Goal: Task Accomplishment & Management: Manage account settings

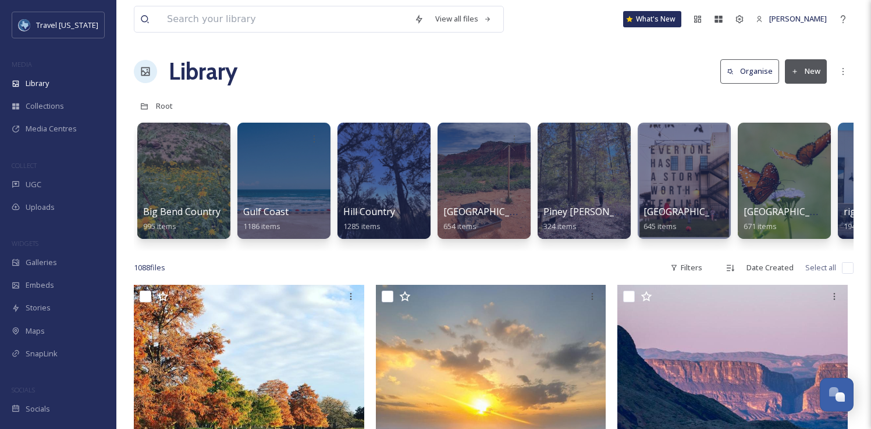
scroll to position [2, 0]
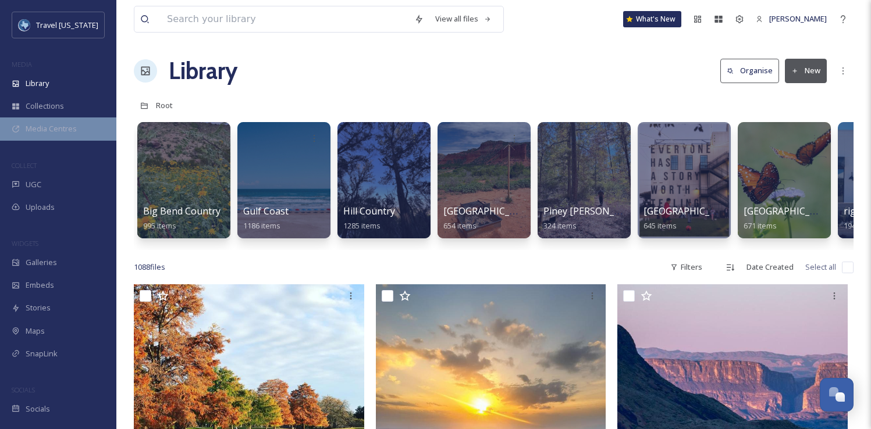
click at [67, 134] on span "Media Centres" at bounding box center [51, 128] width 51 height 11
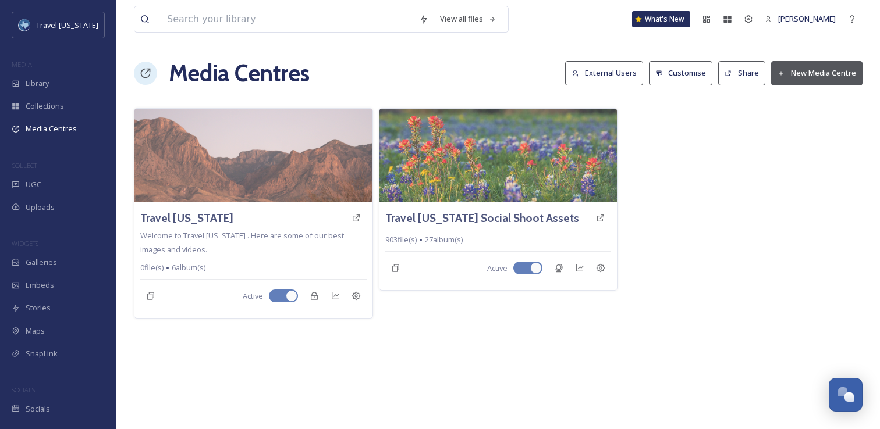
click at [545, 336] on div "View all files What's New [PERSON_NAME] Media Centres External Users Customise …" at bounding box center [497, 214] width 763 height 429
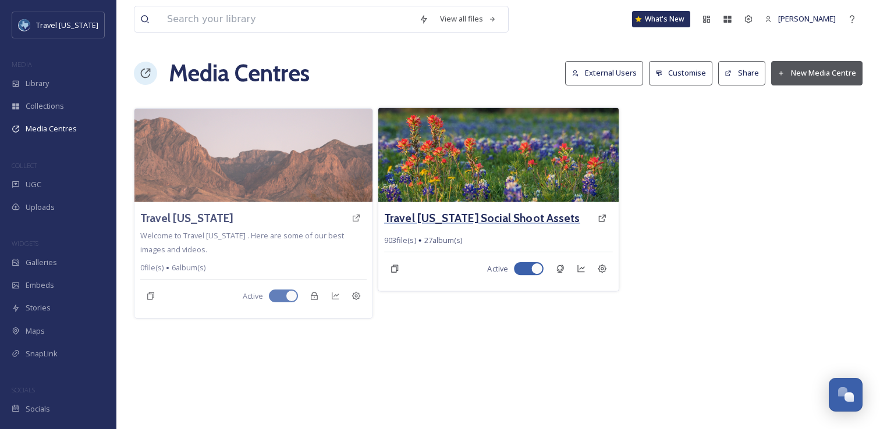
click at [476, 224] on h3 "Travel [US_STATE] Social Shoot Assets" at bounding box center [481, 218] width 195 height 17
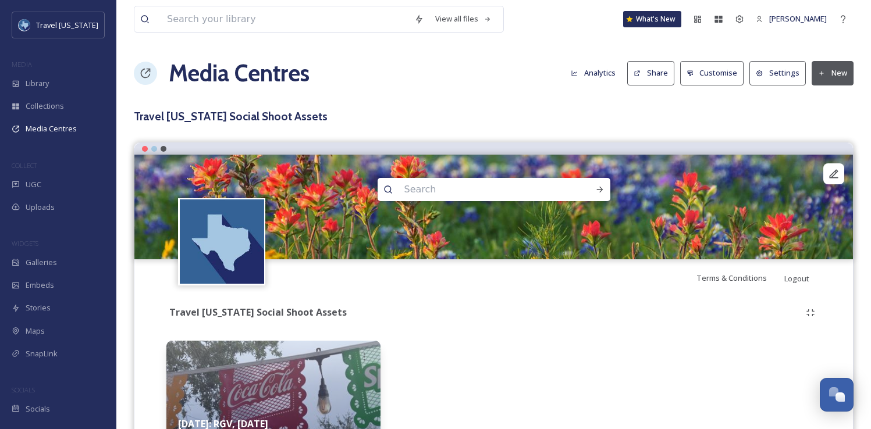
drag, startPoint x: 257, startPoint y: 47, endPoint x: 357, endPoint y: 91, distance: 110.2
click at [357, 92] on div "View all files What's New Kelsey Chabot Media Centres Analytics Share Customise…" at bounding box center [493, 252] width 755 height 504
drag, startPoint x: 301, startPoint y: 74, endPoint x: 160, endPoint y: 72, distance: 140.8
click at [160, 72] on div "Media Centres Analytics Share Customise Settings New" at bounding box center [494, 73] width 720 height 35
click at [264, 40] on div "View all files What's New Kelsey Chabot Media Centres Analytics Share Customise…" at bounding box center [493, 252] width 755 height 504
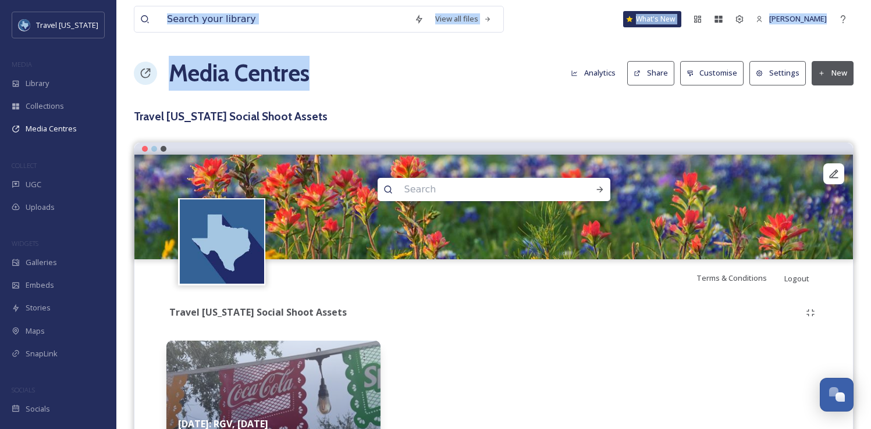
click at [367, 88] on div "View all files What's New Kelsey Chabot Media Centres Analytics Share Customise…" at bounding box center [493, 252] width 755 height 504
click at [367, 88] on div "Media Centres Analytics Share Customise Settings New" at bounding box center [494, 73] width 720 height 35
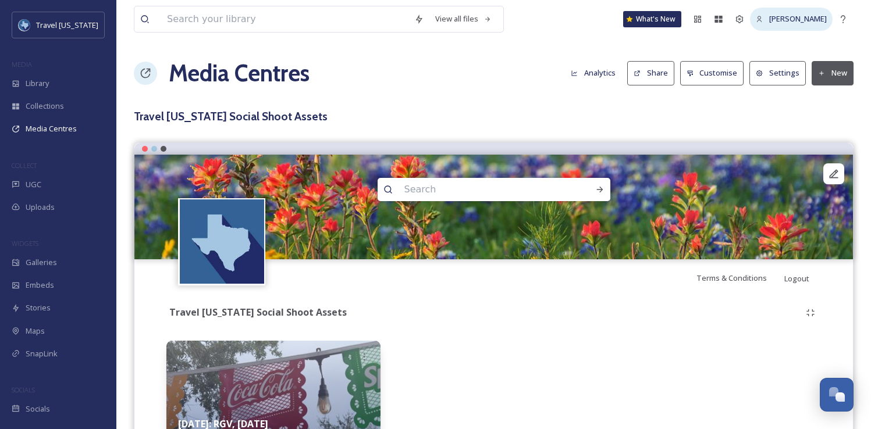
click at [776, 18] on span "[PERSON_NAME]" at bounding box center [798, 18] width 58 height 10
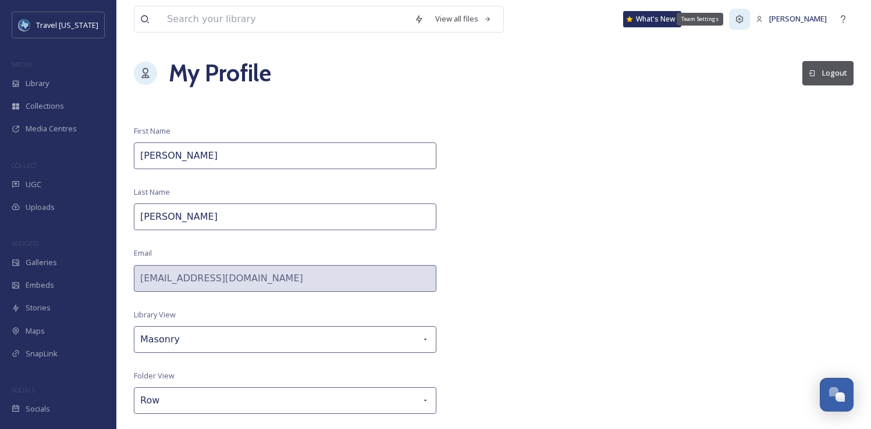
click at [744, 20] on icon at bounding box center [739, 19] width 9 height 9
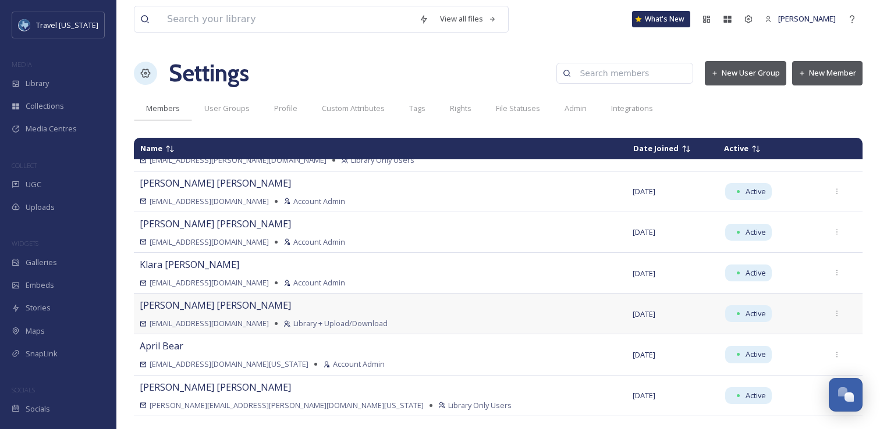
scroll to position [51, 0]
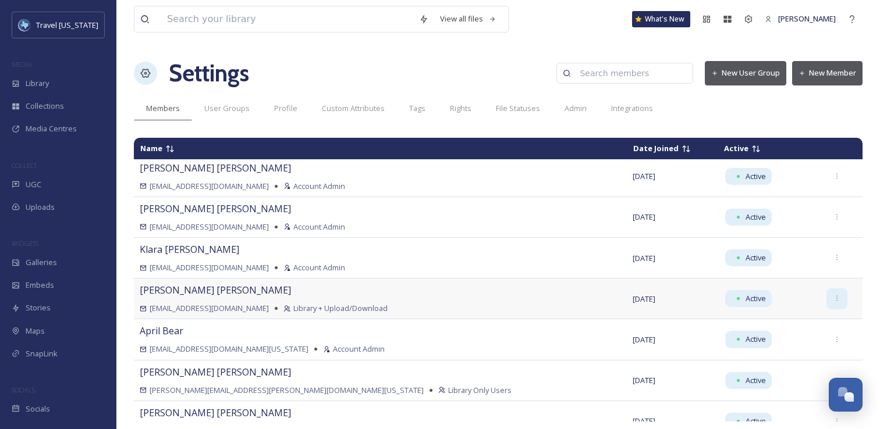
click at [833, 297] on icon at bounding box center [837, 299] width 8 height 8
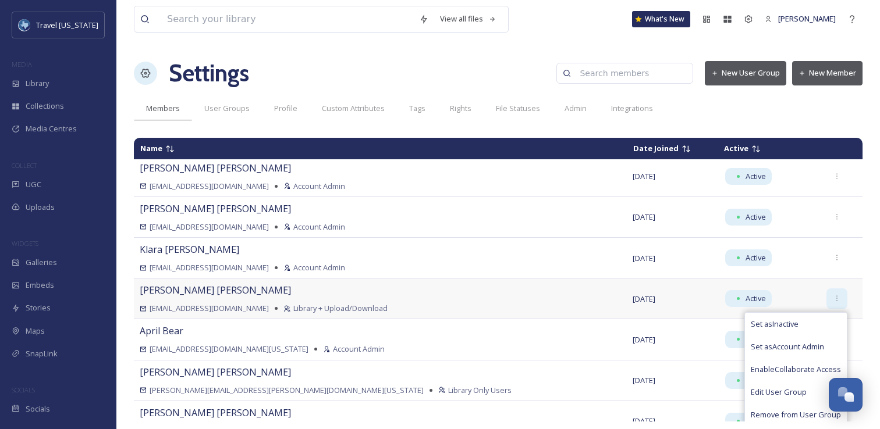
click at [833, 297] on icon at bounding box center [837, 299] width 8 height 8
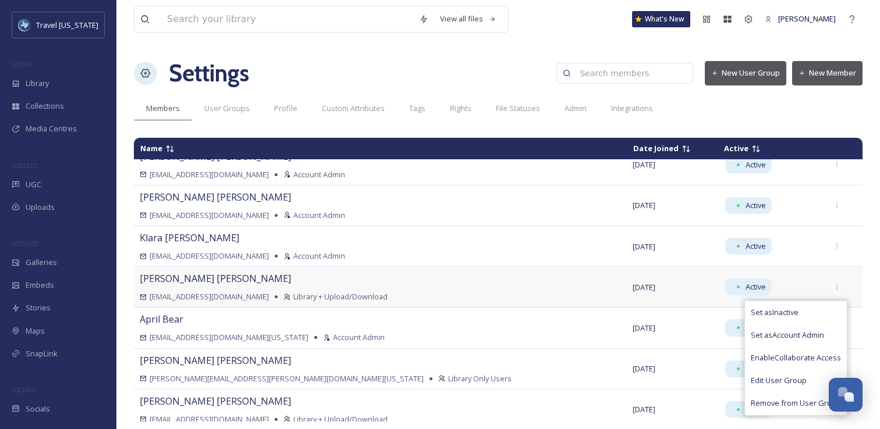
scroll to position [63, 0]
click at [773, 381] on span "Edit User Group" at bounding box center [778, 380] width 56 height 11
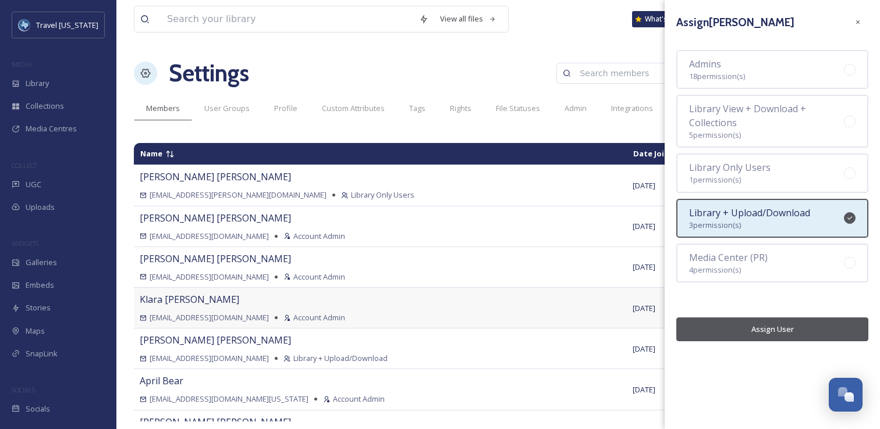
scroll to position [0, 0]
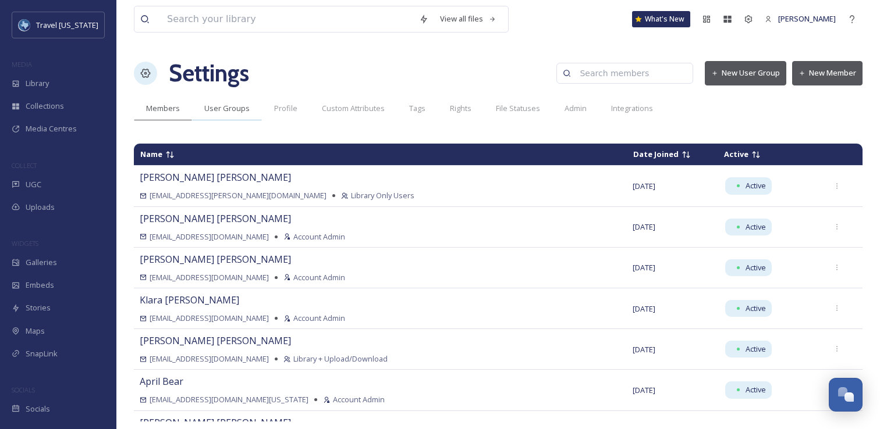
click at [216, 108] on span "User Groups" at bounding box center [226, 108] width 45 height 11
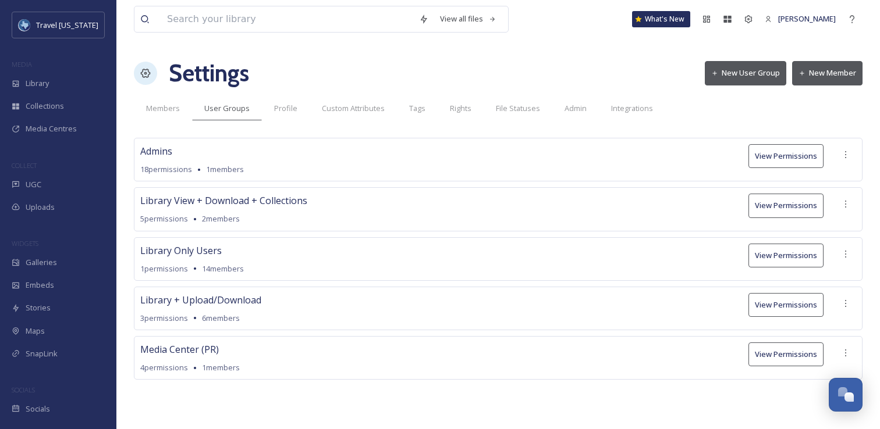
drag, startPoint x: 255, startPoint y: 303, endPoint x: 283, endPoint y: 326, distance: 36.3
click at [283, 326] on div "Library + Upload/Download 3 permissions 6 members View Permissions" at bounding box center [498, 309] width 728 height 44
click at [777, 309] on button "View Permissions" at bounding box center [785, 305] width 75 height 24
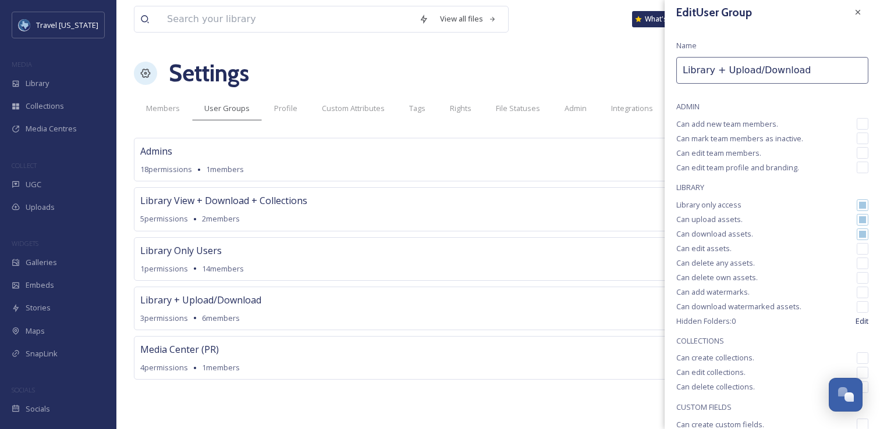
scroll to position [20, 0]
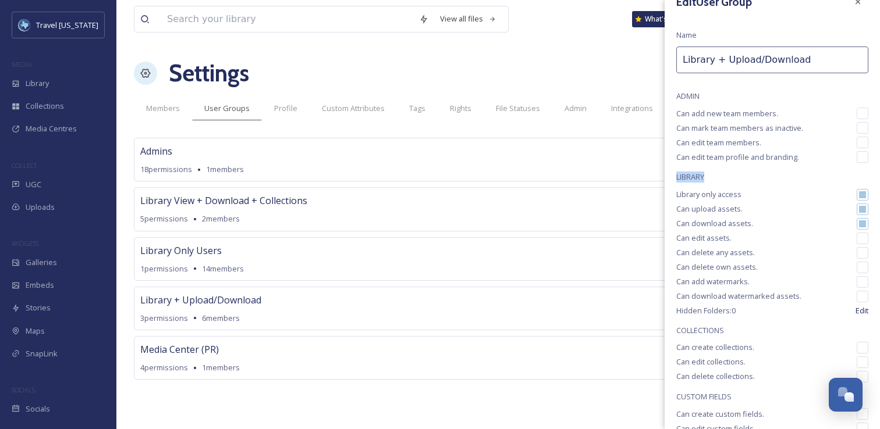
drag, startPoint x: 675, startPoint y: 176, endPoint x: 746, endPoint y: 176, distance: 71.6
click at [746, 176] on div "Edit User Group Name Library + Upload/Download ADMIN Can add new team members. …" at bounding box center [771, 245] width 215 height 531
click at [746, 176] on span "LIBRARY" at bounding box center [772, 177] width 192 height 11
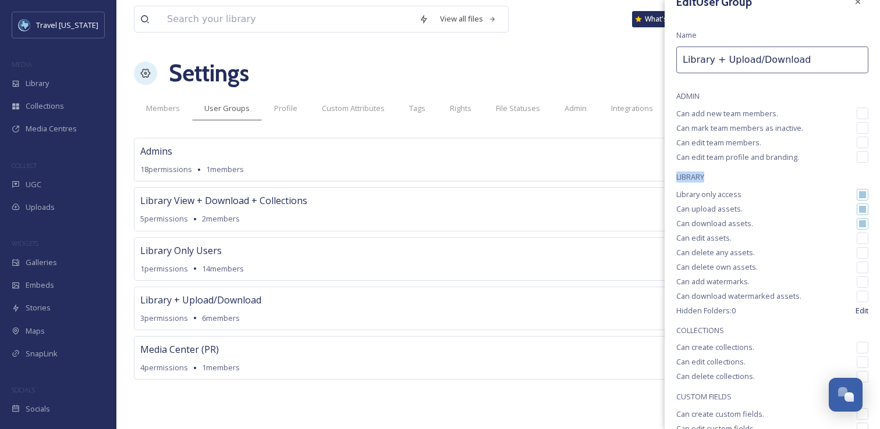
click at [759, 176] on span "LIBRARY" at bounding box center [772, 177] width 192 height 11
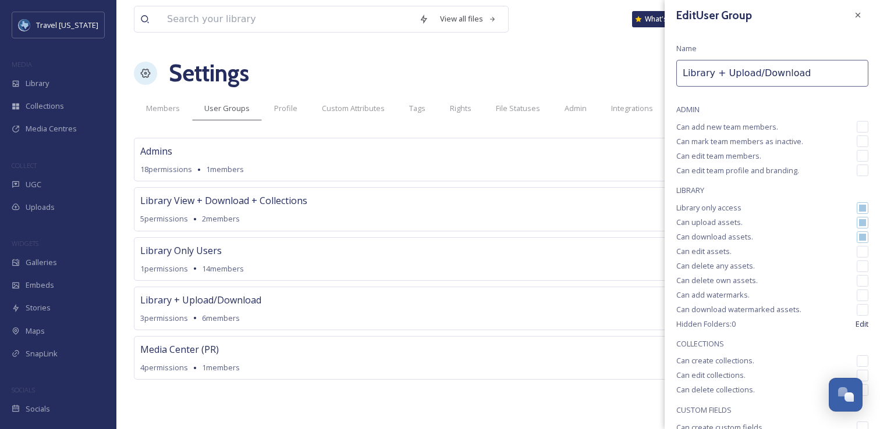
scroll to position [0, 0]
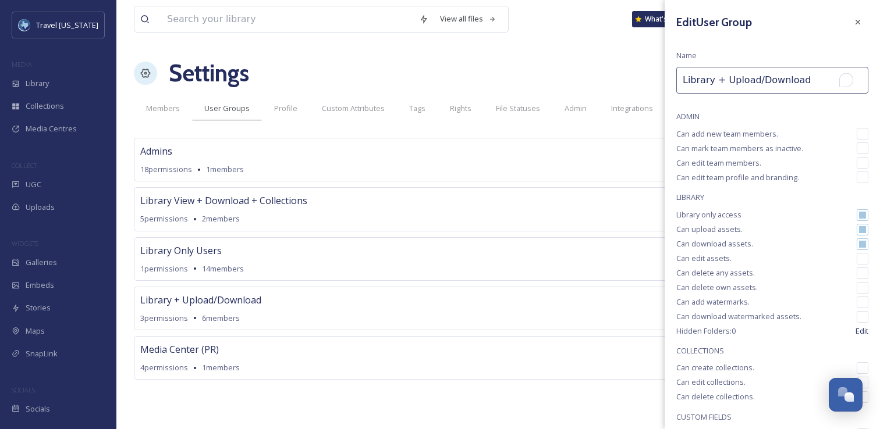
drag, startPoint x: 676, startPoint y: 77, endPoint x: 731, endPoint y: 107, distance: 62.7
click at [731, 107] on div "Edit User Group Name Library + Upload/Download ADMIN Can add new team members. …" at bounding box center [771, 265] width 215 height 531
click at [777, 63] on div "Edit User Group Name Library + Upload/Download ADMIN Can add new team members. …" at bounding box center [771, 265] width 215 height 531
click at [752, 37] on div "Edit User Group Name Library + Upload/Download ADMIN Can add new team members. …" at bounding box center [771, 265] width 215 height 531
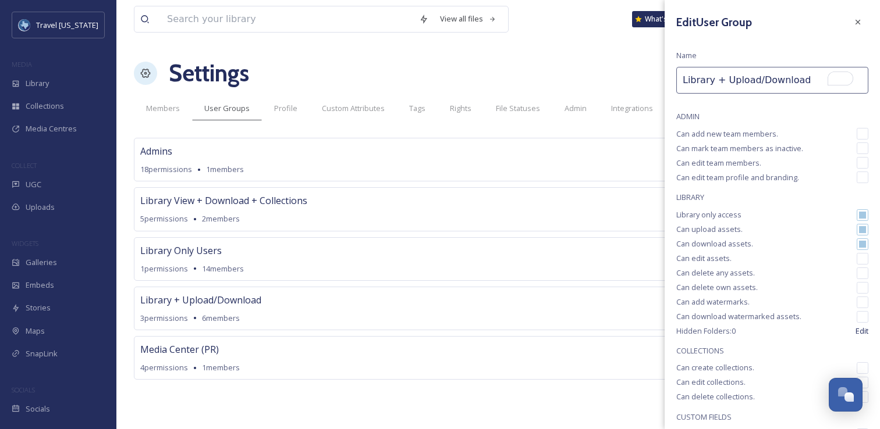
drag, startPoint x: 692, startPoint y: 49, endPoint x: 707, endPoint y: 62, distance: 19.8
click at [707, 62] on div "Edit User Group Name Library + Upload/Download ADMIN Can add new team members. …" at bounding box center [771, 265] width 215 height 531
click at [705, 49] on div "Edit User Group Name Library + Upload/Download ADMIN Can add new team members. …" at bounding box center [771, 265] width 215 height 531
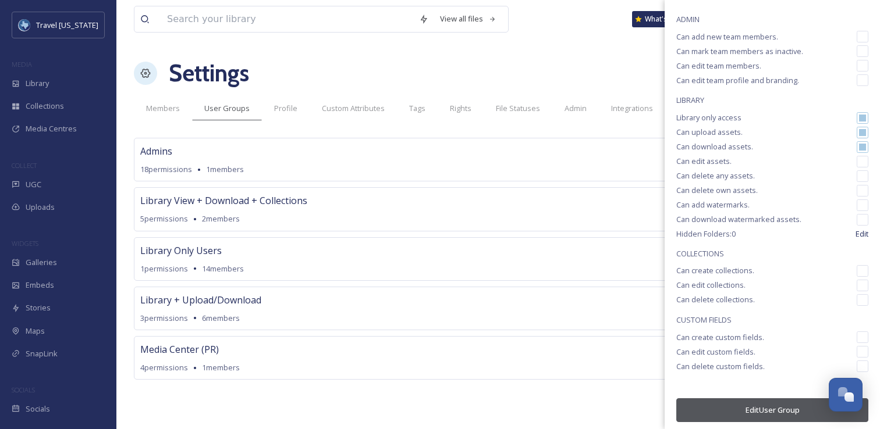
scroll to position [102, 0]
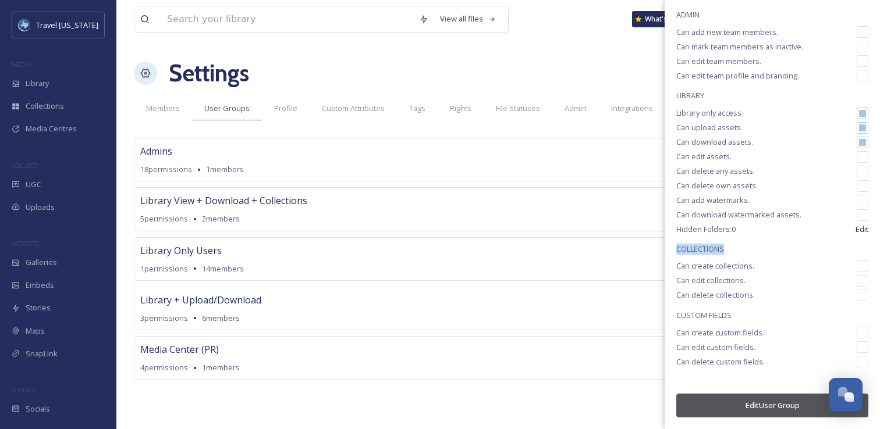
drag, startPoint x: 723, startPoint y: 249, endPoint x: 730, endPoint y: 249, distance: 7.0
click at [730, 249] on div "Edit User Group Name Library + Upload/Download ADMIN Can add new team members. …" at bounding box center [771, 163] width 215 height 531
click at [730, 249] on span "COLLECTIONS" at bounding box center [772, 249] width 192 height 11
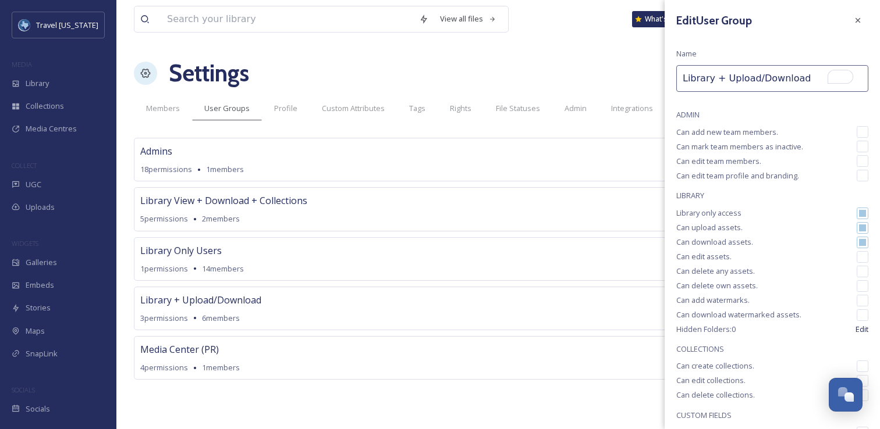
scroll to position [2, 0]
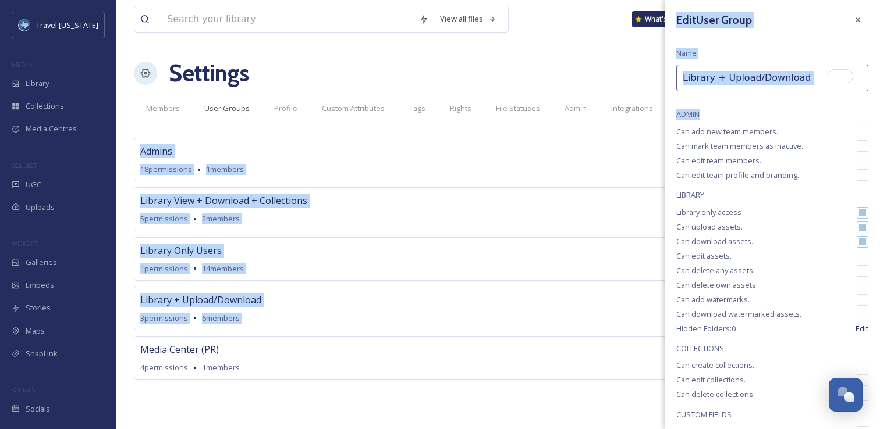
drag, startPoint x: 727, startPoint y: 115, endPoint x: 689, endPoint y: 116, distance: 38.4
click at [656, 119] on div "View all files What's New Kelsey Chabot Settings New User Group New Member Memb…" at bounding box center [497, 214] width 763 height 429
click at [689, 116] on span "ADMIN" at bounding box center [772, 114] width 192 height 11
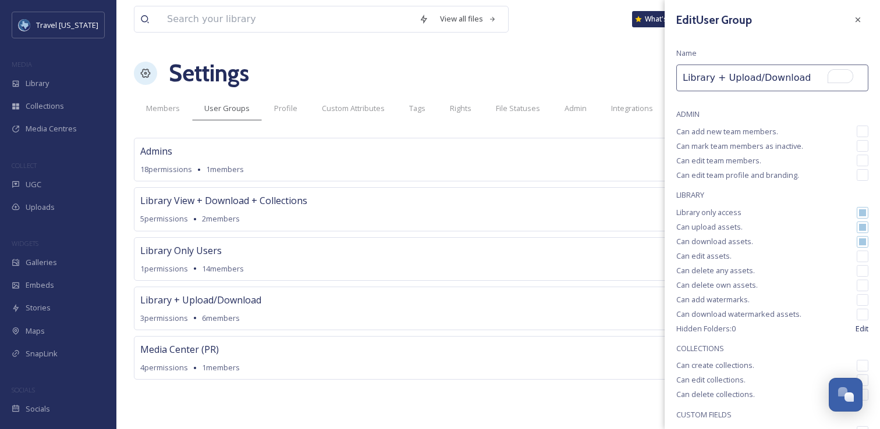
drag, startPoint x: 677, startPoint y: 108, endPoint x: 723, endPoint y: 112, distance: 46.2
click at [725, 124] on div "Edit User Group Name Library + Upload/Download ADMIN Can add new team members. …" at bounding box center [771, 263] width 215 height 531
drag, startPoint x: 721, startPoint y: 109, endPoint x: 712, endPoint y: 114, distance: 10.7
click at [721, 109] on span "ADMIN" at bounding box center [772, 114] width 192 height 11
drag, startPoint x: 712, startPoint y: 114, endPoint x: 676, endPoint y: 115, distance: 36.1
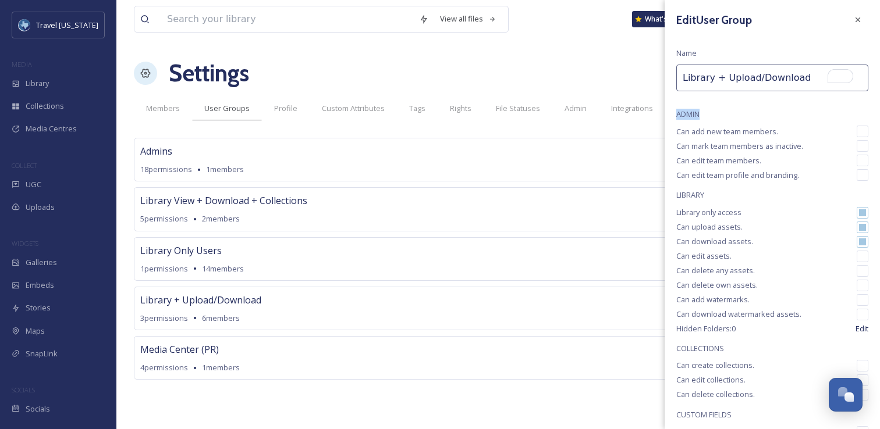
click at [676, 115] on span "ADMIN" at bounding box center [772, 114] width 192 height 11
click at [683, 116] on span "ADMIN" at bounding box center [772, 114] width 192 height 11
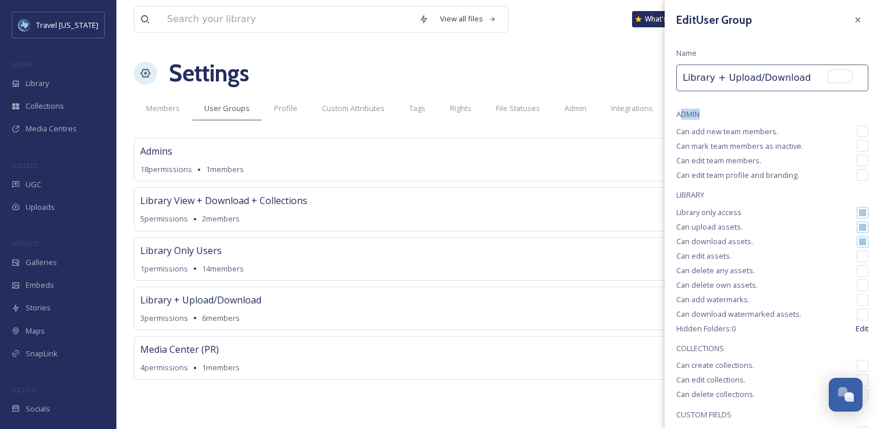
drag, startPoint x: 681, startPoint y: 115, endPoint x: 750, endPoint y: 118, distance: 69.3
click at [751, 118] on span "ADMIN" at bounding box center [772, 114] width 192 height 11
click at [750, 118] on span "ADMIN" at bounding box center [772, 114] width 192 height 11
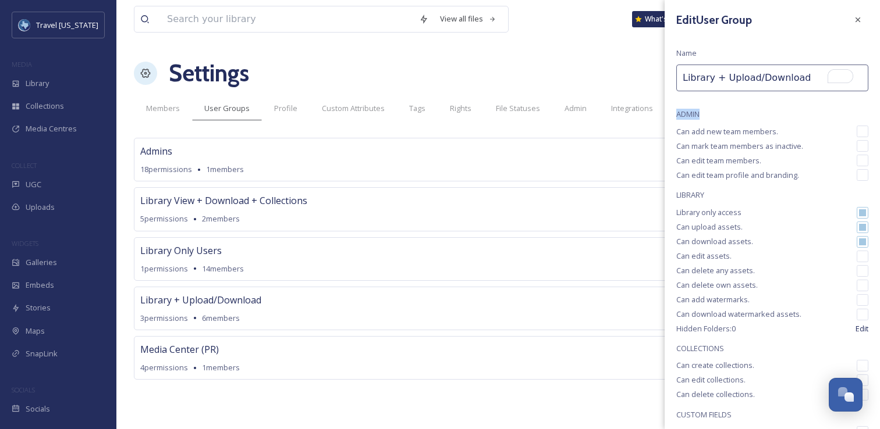
click at [757, 118] on span "ADMIN" at bounding box center [772, 114] width 192 height 11
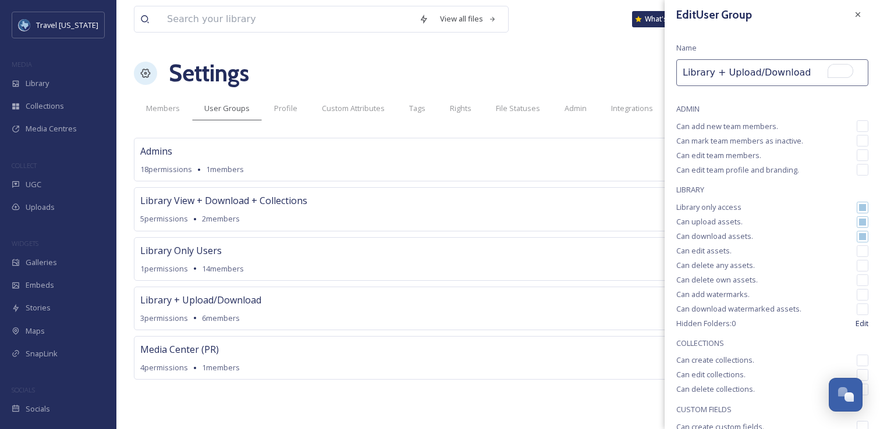
scroll to position [17, 0]
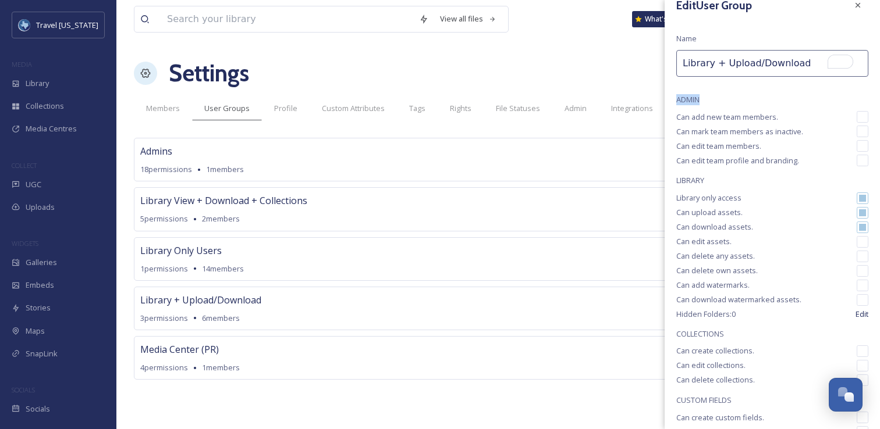
drag, startPoint x: 682, startPoint y: 102, endPoint x: 750, endPoint y: 99, distance: 67.5
click at [750, 99] on div "Edit User Group Name Library + Upload/Download ADMIN Can add new team members. …" at bounding box center [771, 248] width 215 height 531
click at [750, 99] on span "ADMIN" at bounding box center [772, 99] width 192 height 11
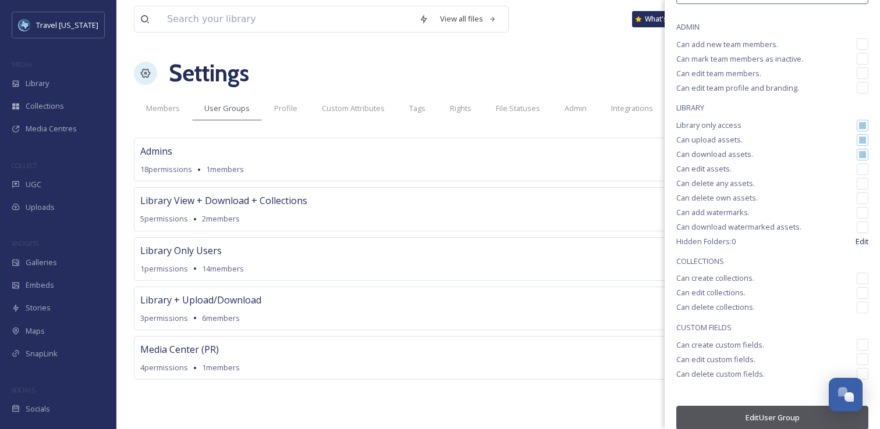
scroll to position [101, 0]
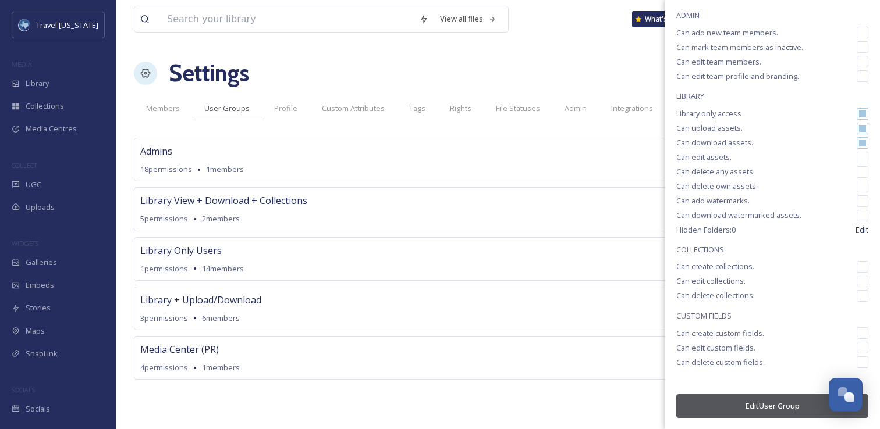
click at [673, 97] on div "Edit User Group Name Library + Upload/Download ADMIN Can add new team members. …" at bounding box center [771, 164] width 215 height 531
drag, startPoint x: 678, startPoint y: 95, endPoint x: 711, endPoint y: 96, distance: 33.2
click at [711, 96] on div "Edit User Group Name Library + Upload/Download ADMIN Can add new team members. …" at bounding box center [771, 164] width 215 height 531
click at [711, 96] on span "LIBRARY" at bounding box center [772, 96] width 192 height 11
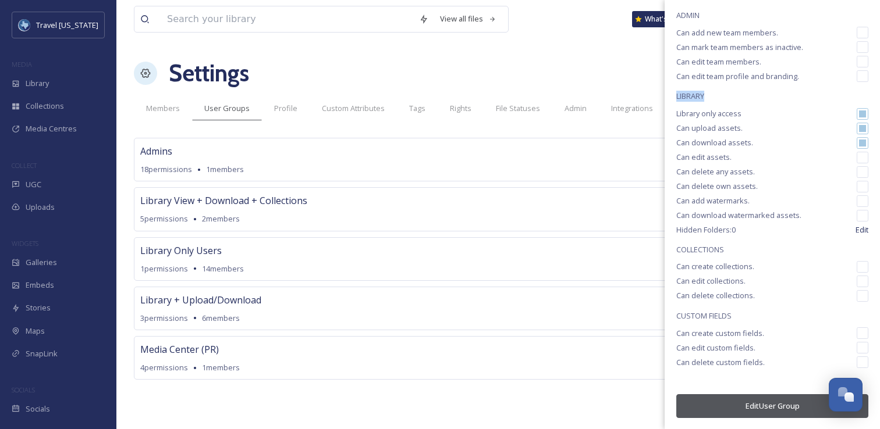
click at [711, 96] on span "LIBRARY" at bounding box center [772, 96] width 192 height 11
click at [717, 96] on span "LIBRARY" at bounding box center [772, 96] width 192 height 11
drag, startPoint x: 671, startPoint y: 248, endPoint x: 725, endPoint y: 248, distance: 54.1
click at [725, 248] on div "Edit User Group Name Library + Upload/Download ADMIN Can add new team members. …" at bounding box center [771, 163] width 215 height 531
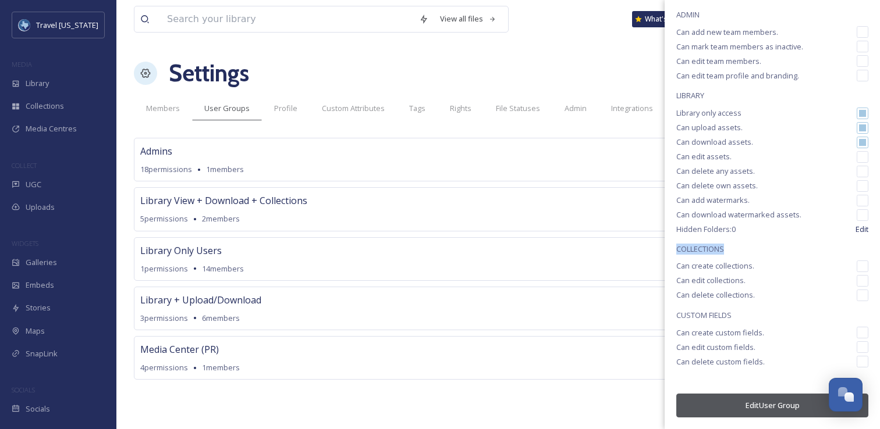
click at [725, 248] on span "COLLECTIONS" at bounding box center [772, 249] width 192 height 11
click at [760, 258] on div "Edit User Group Name Library + Upload/Download ADMIN Can add new team members. …" at bounding box center [771, 163] width 215 height 531
click at [856, 113] on input "checkbox" at bounding box center [862, 114] width 12 height 12
checkbox input "false"
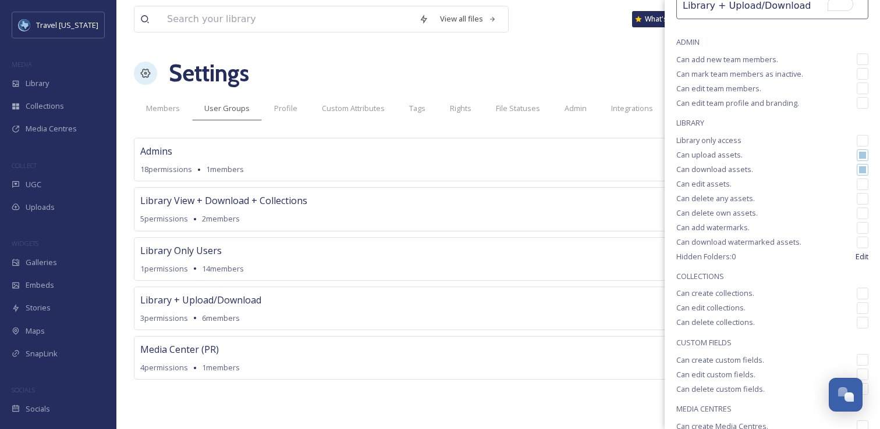
scroll to position [83, 0]
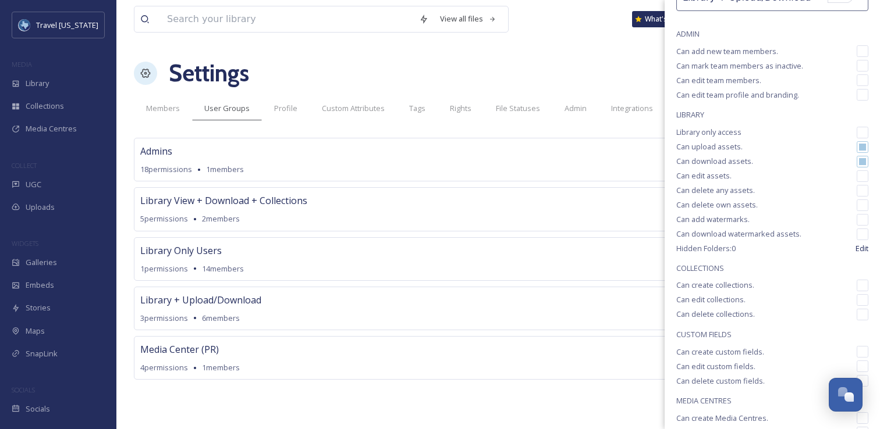
click at [856, 175] on input "checkbox" at bounding box center [862, 176] width 12 height 12
checkbox input "true"
click at [856, 188] on input "checkbox" at bounding box center [862, 191] width 12 height 12
checkbox input "true"
click at [856, 204] on input "checkbox" at bounding box center [862, 206] width 12 height 12
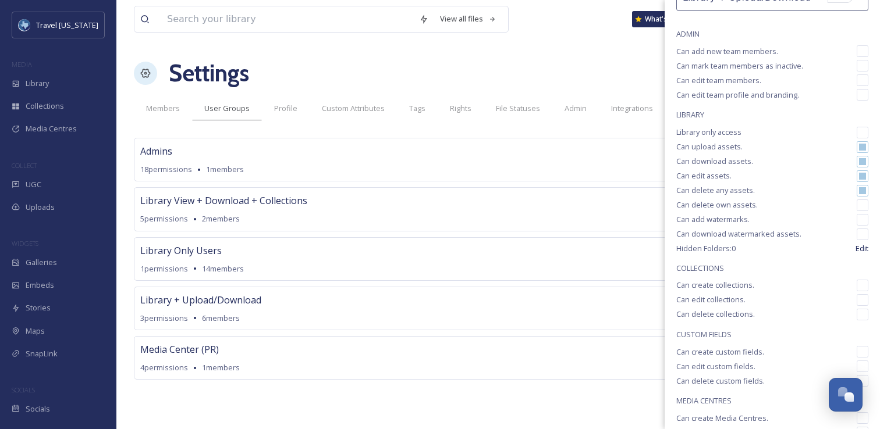
checkbox input "true"
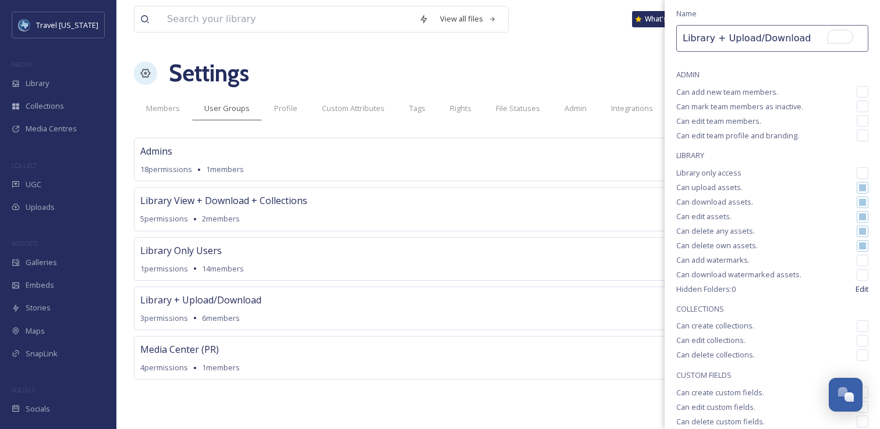
scroll to position [0, 0]
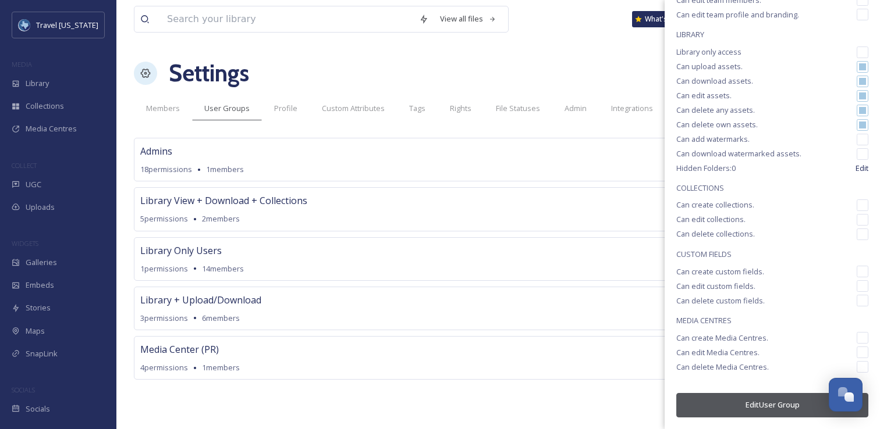
drag, startPoint x: 757, startPoint y: 400, endPoint x: 763, endPoint y: 396, distance: 7.5
click at [757, 400] on button "Edit User Group" at bounding box center [772, 405] width 192 height 24
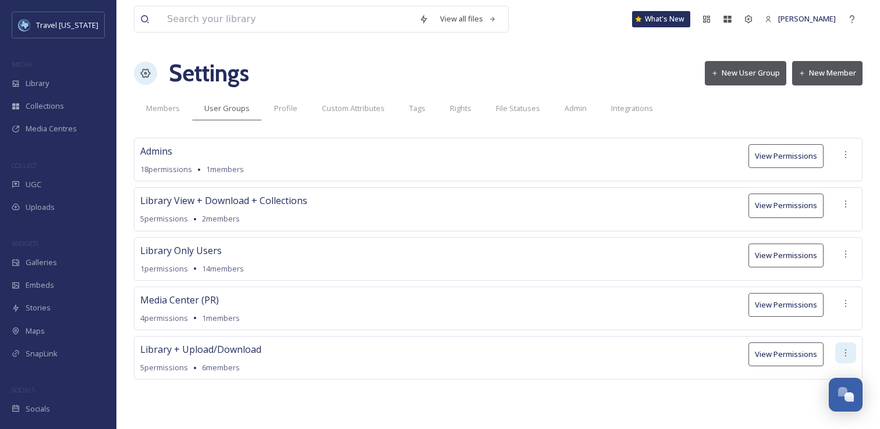
click at [841, 352] on icon at bounding box center [845, 352] width 9 height 9
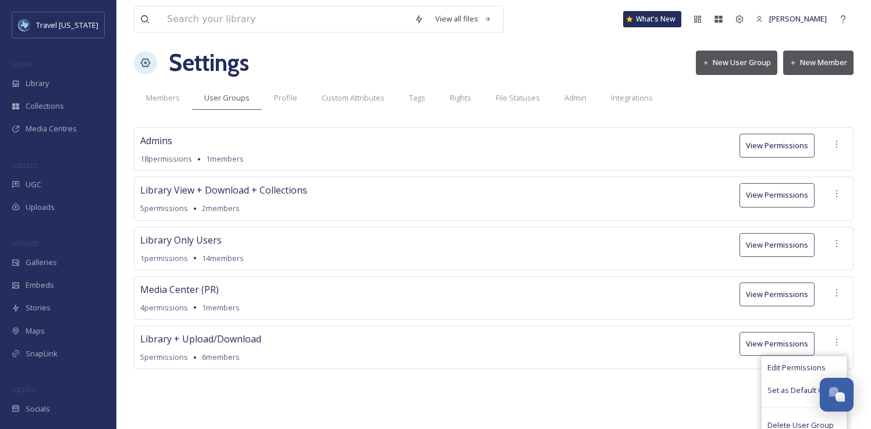
scroll to position [19, 0]
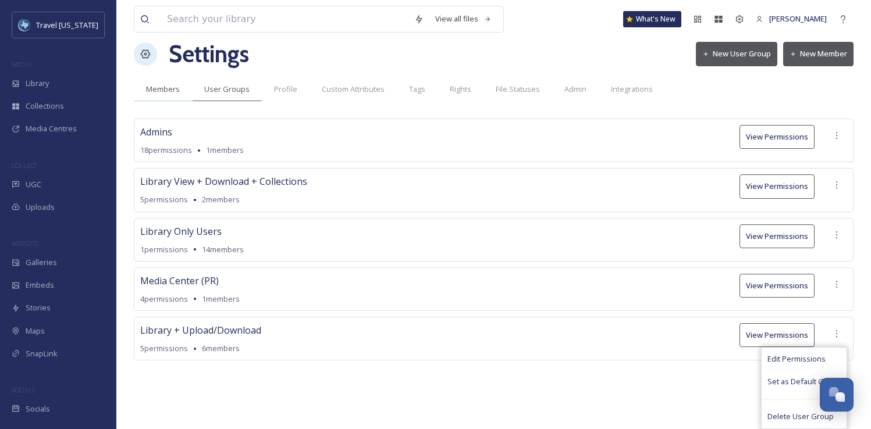
click at [154, 88] on div "View all files What's New [PERSON_NAME] Settings New User Group New Member Memb…" at bounding box center [493, 195] width 755 height 429
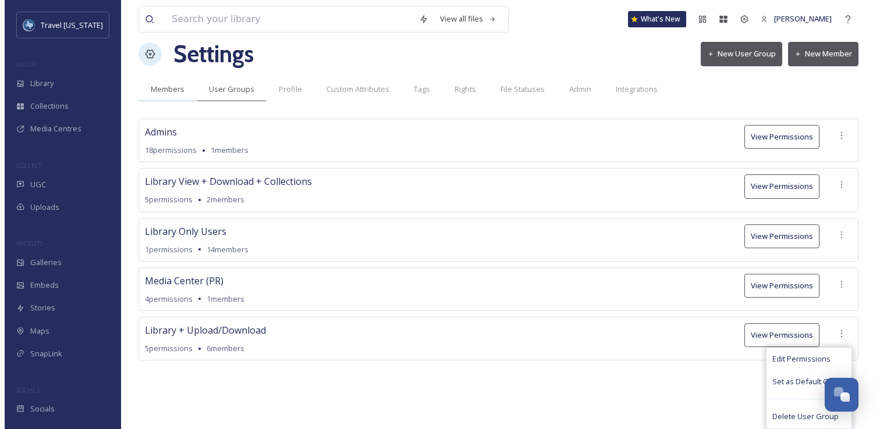
scroll to position [0, 0]
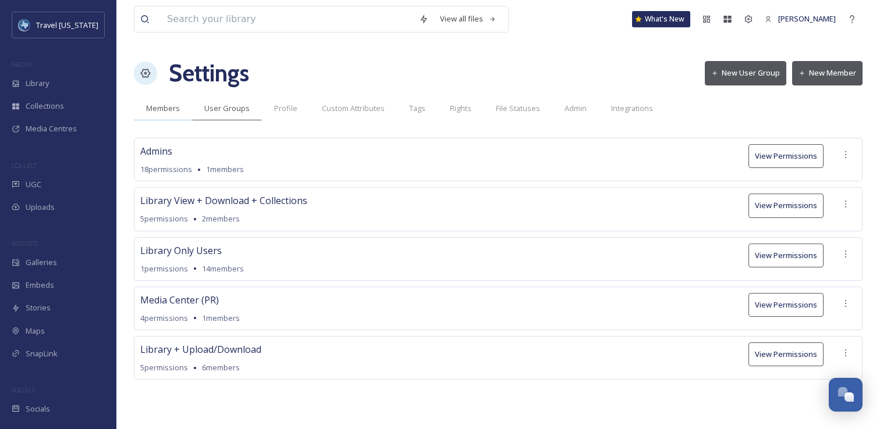
click at [160, 110] on span "Members" at bounding box center [163, 108] width 34 height 11
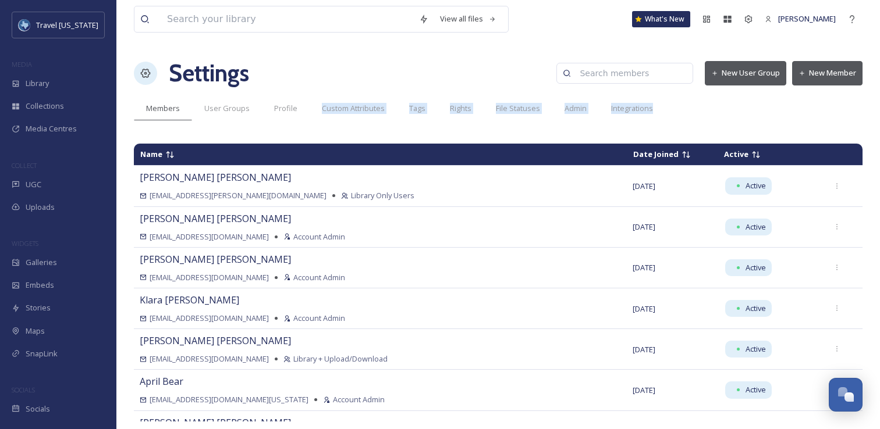
drag, startPoint x: 279, startPoint y: 124, endPoint x: 283, endPoint y: 133, distance: 9.9
click at [283, 133] on div "View all files What's New [PERSON_NAME] Settings New User Group New Member Memb…" at bounding box center [497, 214] width 763 height 429
drag, startPoint x: 159, startPoint y: 138, endPoint x: 227, endPoint y: 150, distance: 69.0
click at [226, 155] on div "Name Date Joined Active [PERSON_NAME] [PERSON_NAME][EMAIL_ADDRESS][PERSON_NAME]…" at bounding box center [498, 280] width 728 height 284
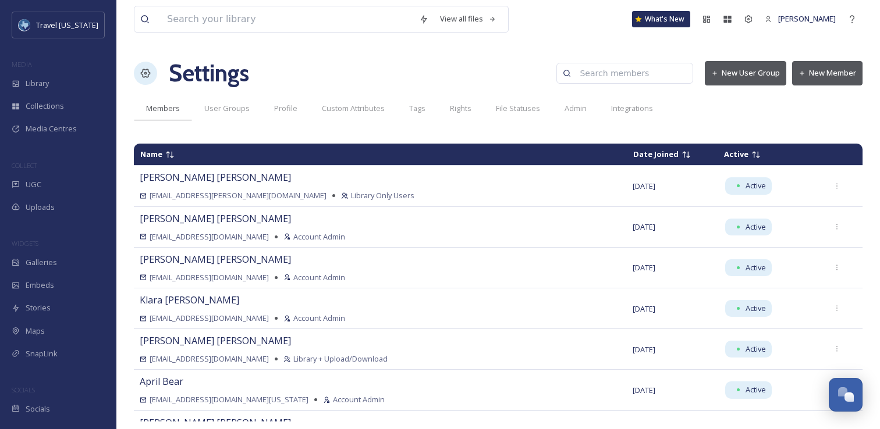
click at [211, 120] on div "View all files What's New [PERSON_NAME] Settings New User Group New Member Memb…" at bounding box center [497, 214] width 763 height 429
drag, startPoint x: 190, startPoint y: 120, endPoint x: 222, endPoint y: 132, distance: 34.6
click at [222, 134] on div "View all files What's New [PERSON_NAME] Settings New User Group New Member Memb…" at bounding box center [497, 214] width 763 height 429
click at [222, 132] on div "View all files What's New [PERSON_NAME] Settings New User Group New Member Memb…" at bounding box center [497, 214] width 763 height 429
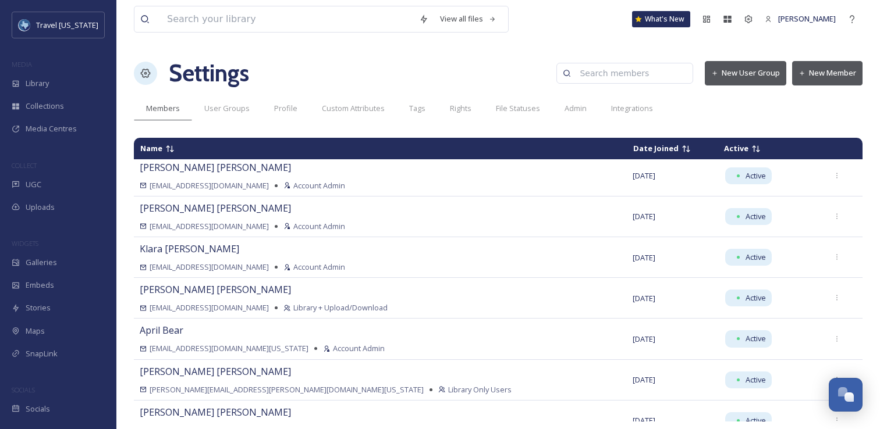
scroll to position [52, 0]
click at [234, 105] on span "User Groups" at bounding box center [226, 108] width 45 height 11
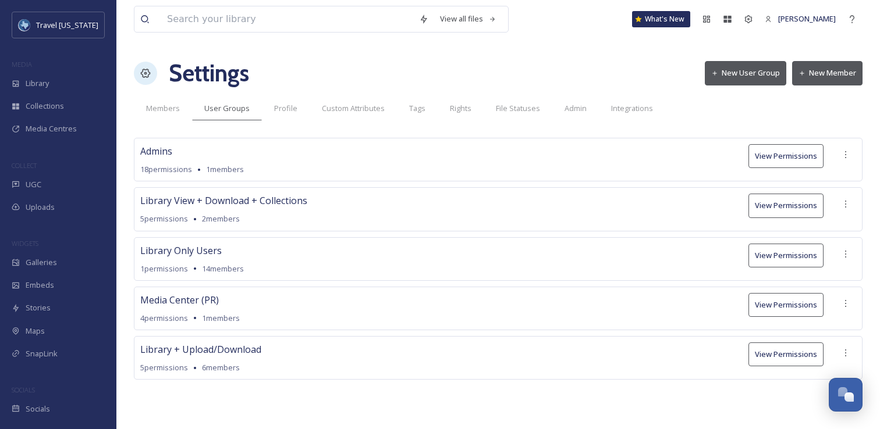
drag, startPoint x: 169, startPoint y: 133, endPoint x: 273, endPoint y: 173, distance: 111.8
click at [272, 174] on div "View all files What's New [PERSON_NAME] Settings New User Group New Member Memb…" at bounding box center [497, 214] width 763 height 429
click at [273, 173] on div "Admins 18 permissions 1 members View Permissions" at bounding box center [498, 160] width 728 height 44
click at [841, 156] on icon at bounding box center [845, 154] width 9 height 9
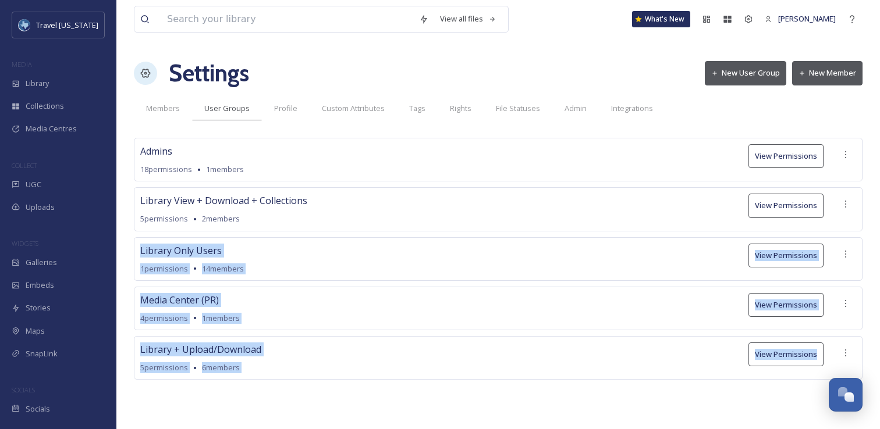
drag, startPoint x: 213, startPoint y: 244, endPoint x: 309, endPoint y: 426, distance: 205.6
click at [309, 426] on div "View all files What's New [PERSON_NAME] Settings New User Group New Member Memb…" at bounding box center [497, 214] width 763 height 429
click at [292, 411] on div "Admins 18 permissions 1 members View Permissions Library View + Download + Coll…" at bounding box center [498, 276] width 728 height 277
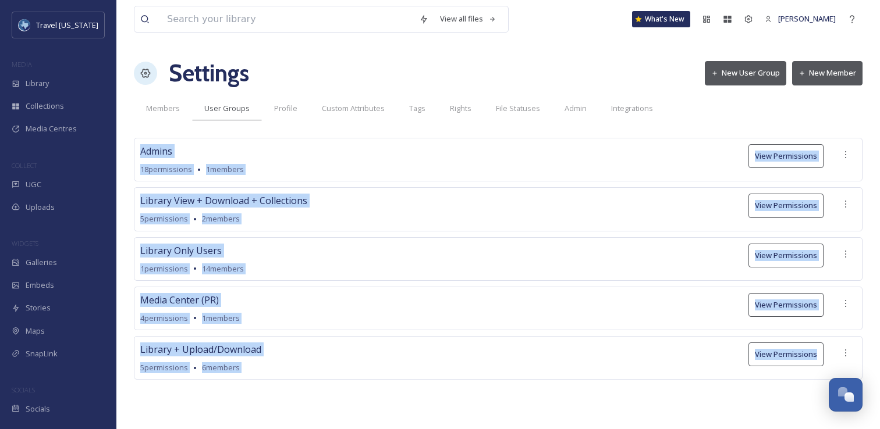
drag, startPoint x: 252, startPoint y: 385, endPoint x: 132, endPoint y: 127, distance: 284.5
click at [133, 129] on div "View all files What's New [PERSON_NAME] Settings New User Group New Member Memb…" at bounding box center [497, 214] width 763 height 429
click at [133, 122] on div "View all files What's New [PERSON_NAME] Settings New User Group New Member Memb…" at bounding box center [497, 214] width 763 height 429
drag, startPoint x: 199, startPoint y: 183, endPoint x: 318, endPoint y: 403, distance: 250.2
click at [318, 403] on div "View all files What's New [PERSON_NAME] Settings New User Group New Member Memb…" at bounding box center [497, 214] width 763 height 429
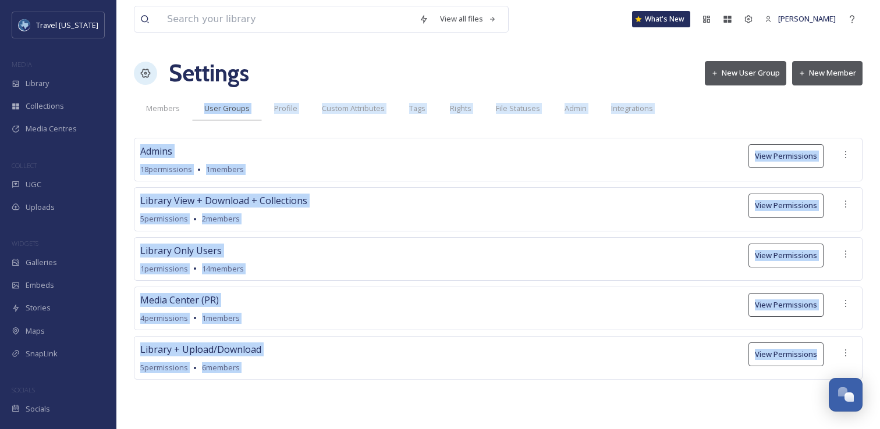
click at [318, 403] on div "Admins 18 permissions 1 members View Permissions Library View + Download + Coll…" at bounding box center [498, 276] width 728 height 277
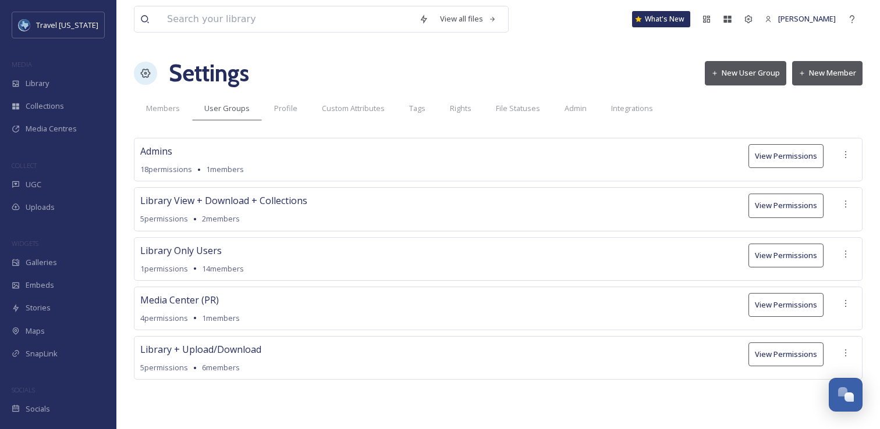
click at [199, 200] on span "Library View + Download + Collections" at bounding box center [223, 201] width 167 height 14
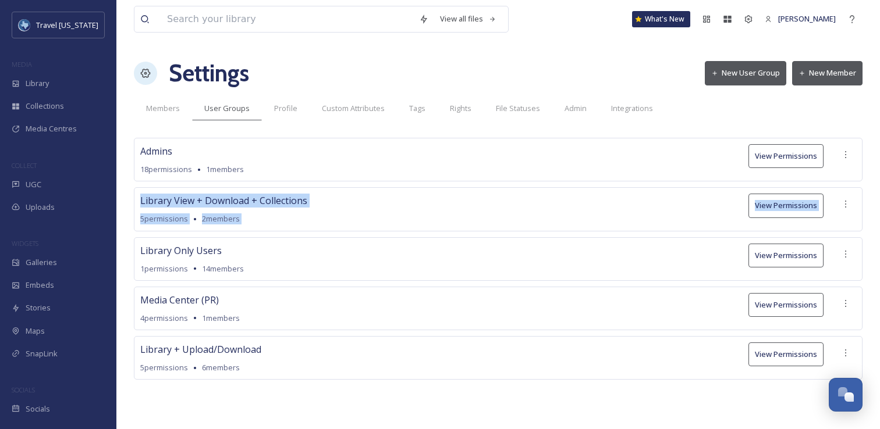
drag, startPoint x: 200, startPoint y: 188, endPoint x: 290, endPoint y: 234, distance: 100.9
click at [290, 236] on div "Admins 18 permissions 1 members View Permissions Library View + Download + Coll…" at bounding box center [498, 259] width 728 height 242
click at [304, 211] on div "Library View + Download + Collections 5 permissions 2 members" at bounding box center [223, 209] width 167 height 31
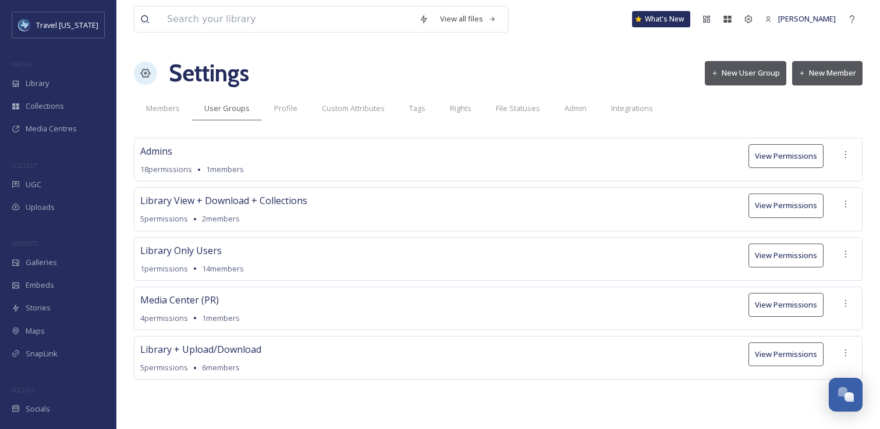
click at [778, 202] on button "View Permissions" at bounding box center [785, 206] width 75 height 24
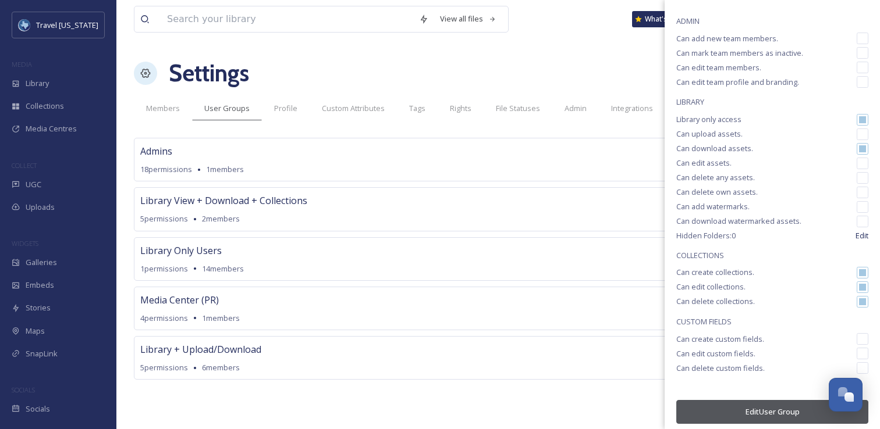
scroll to position [102, 0]
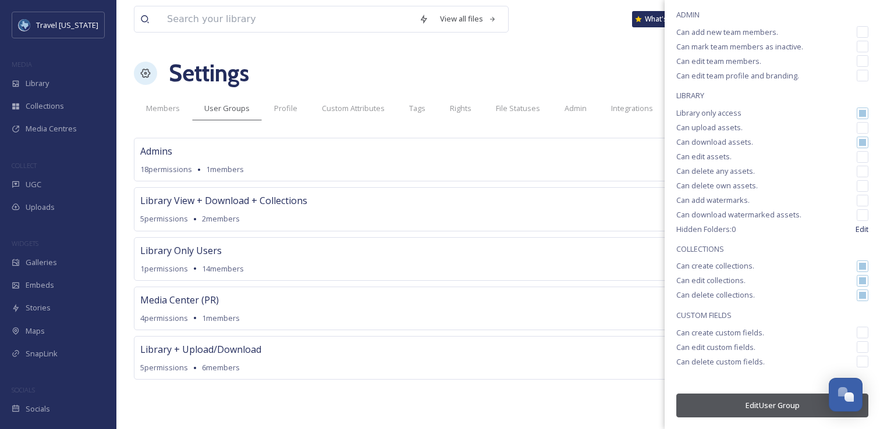
click at [559, 219] on div "Library View + Download + Collections 5 permissions 2 members View Permissions" at bounding box center [498, 209] width 728 height 44
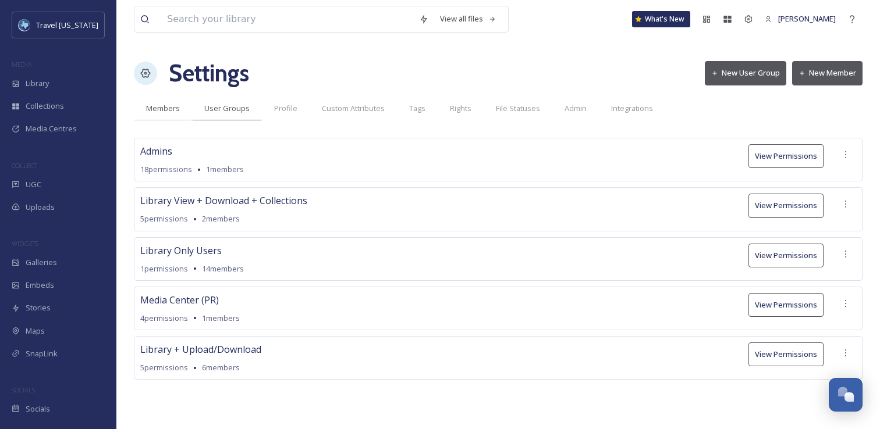
click at [151, 105] on span "Members" at bounding box center [163, 108] width 34 height 11
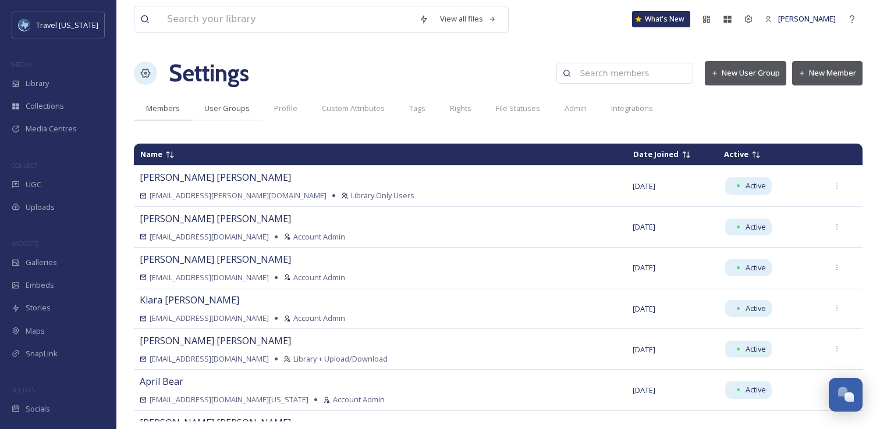
click at [219, 109] on span "User Groups" at bounding box center [226, 108] width 45 height 11
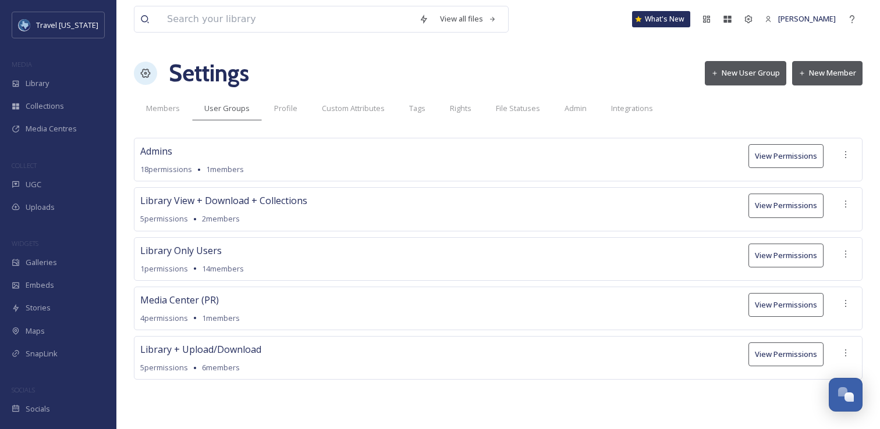
click at [421, 410] on div "Admins 18 permissions 1 members View Permissions Library View + Download + Coll…" at bounding box center [498, 276] width 728 height 277
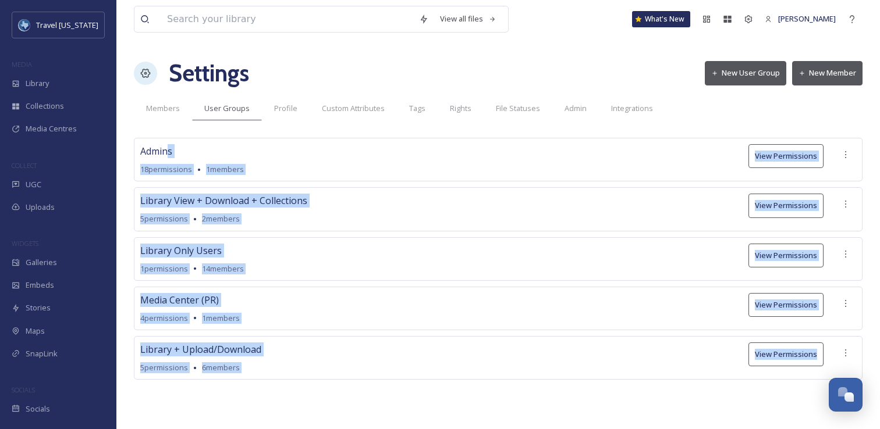
drag, startPoint x: 281, startPoint y: 363, endPoint x: 156, endPoint y: 123, distance: 270.4
click at [161, 131] on div "View all files What's New [PERSON_NAME] Settings New User Group New Member Memb…" at bounding box center [497, 214] width 763 height 429
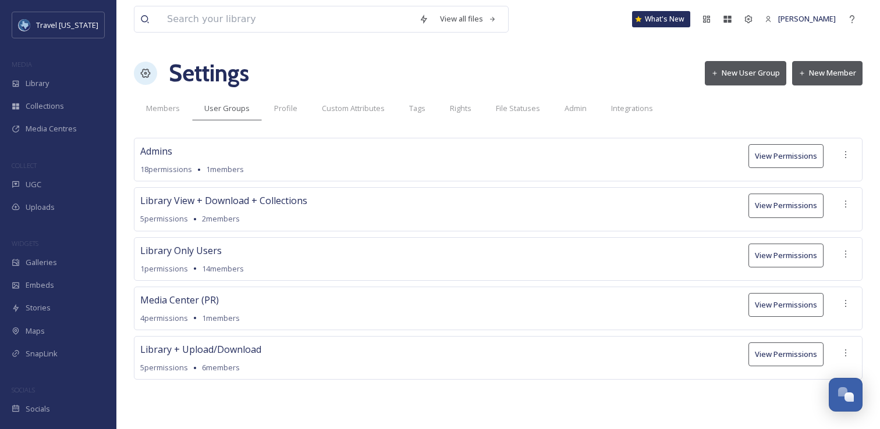
click at [156, 123] on div "View all files What's New [PERSON_NAME] Settings New User Group New Member Memb…" at bounding box center [497, 214] width 763 height 429
click at [68, 131] on span "Media Centres" at bounding box center [51, 128] width 51 height 11
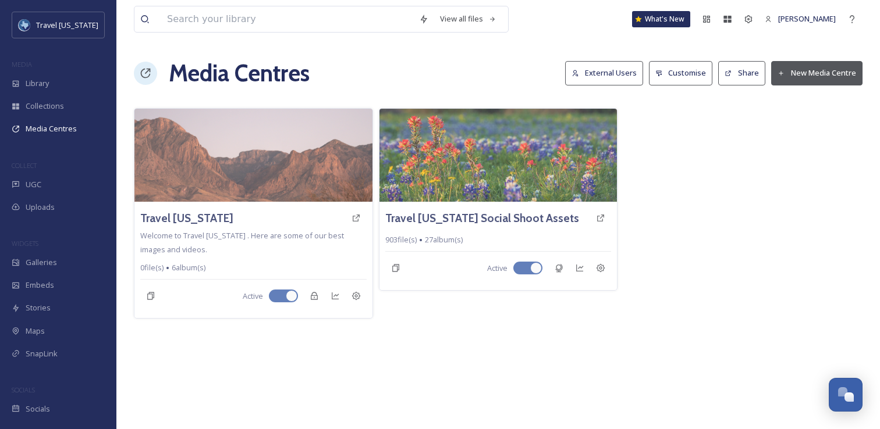
click at [547, 329] on div "View all files What's New [PERSON_NAME] Media Centres External Users Customise …" at bounding box center [497, 214] width 763 height 429
